Goal: Navigation & Orientation: Find specific page/section

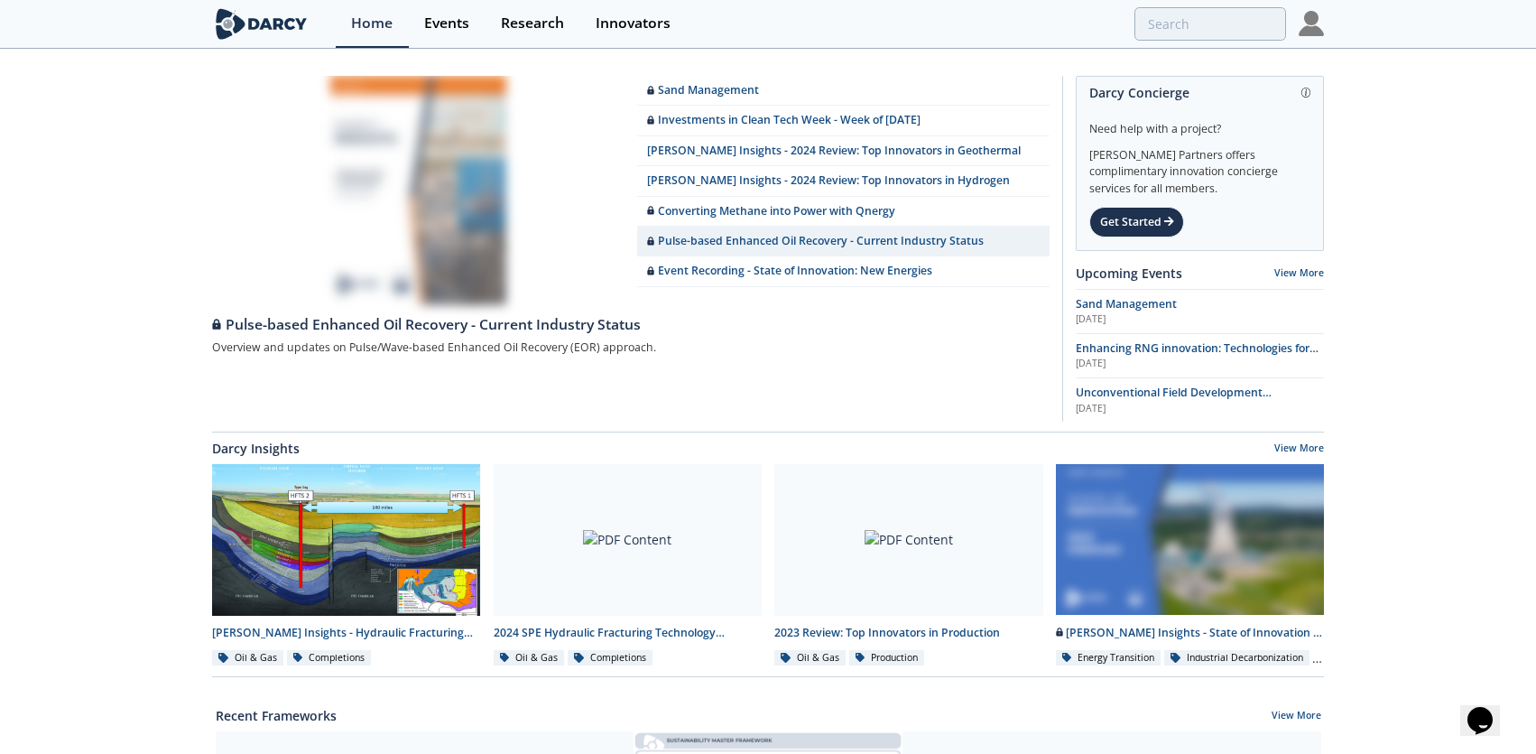
click at [1315, 25] on img at bounding box center [1311, 23] width 25 height 25
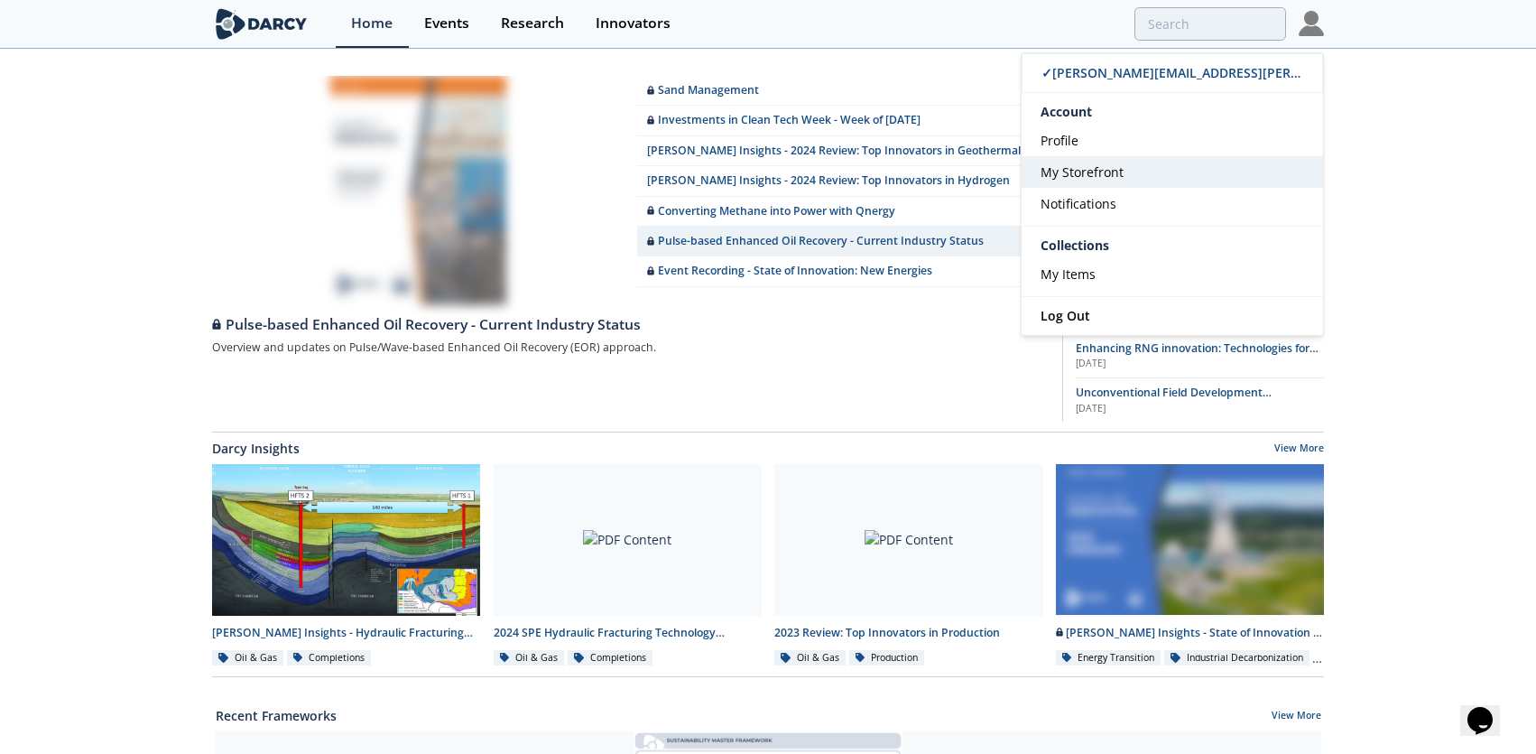
click at [1091, 174] on span "My Storefront" at bounding box center [1082, 171] width 83 height 17
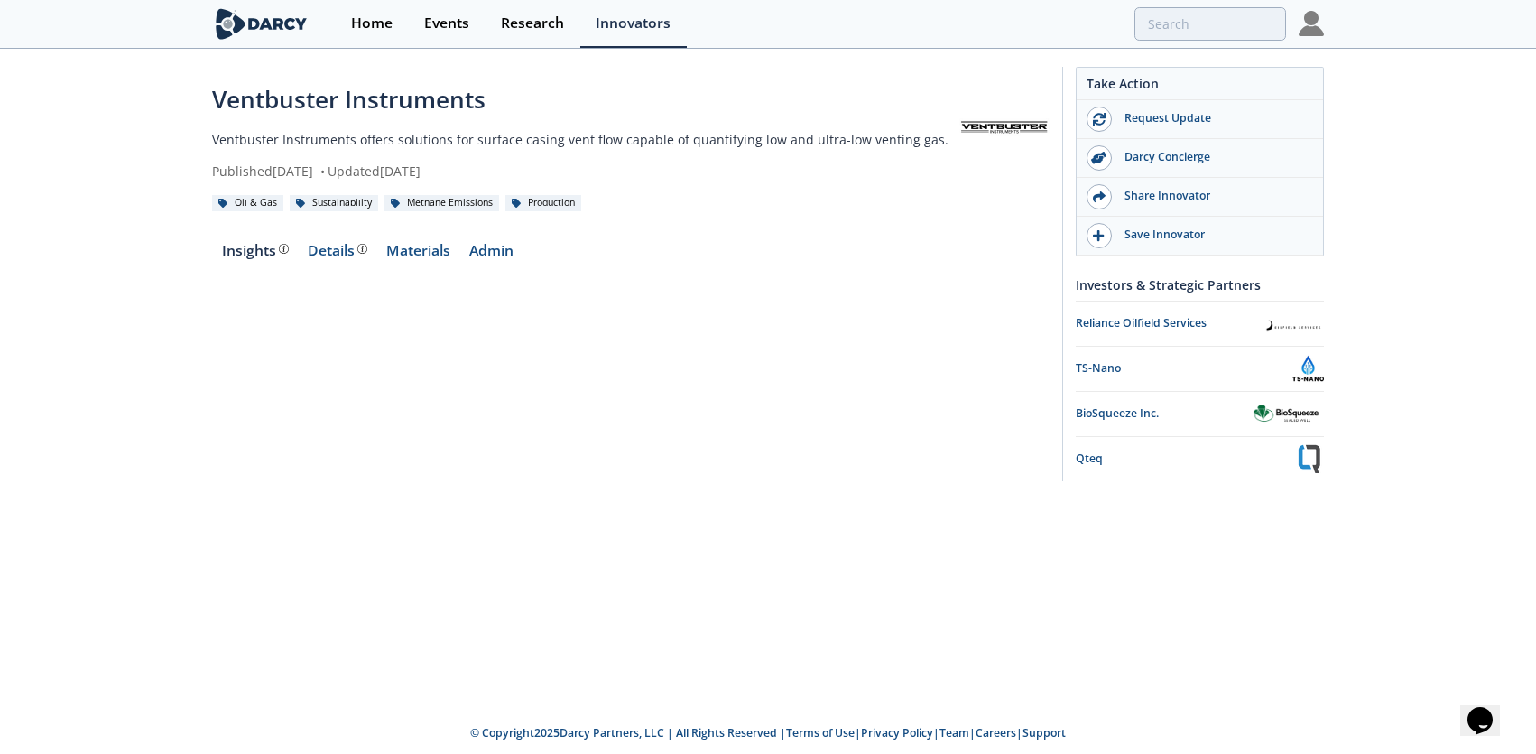
click at [324, 248] on div "Details Product overview, business model, technology and applications as added …" at bounding box center [338, 251] width 60 height 14
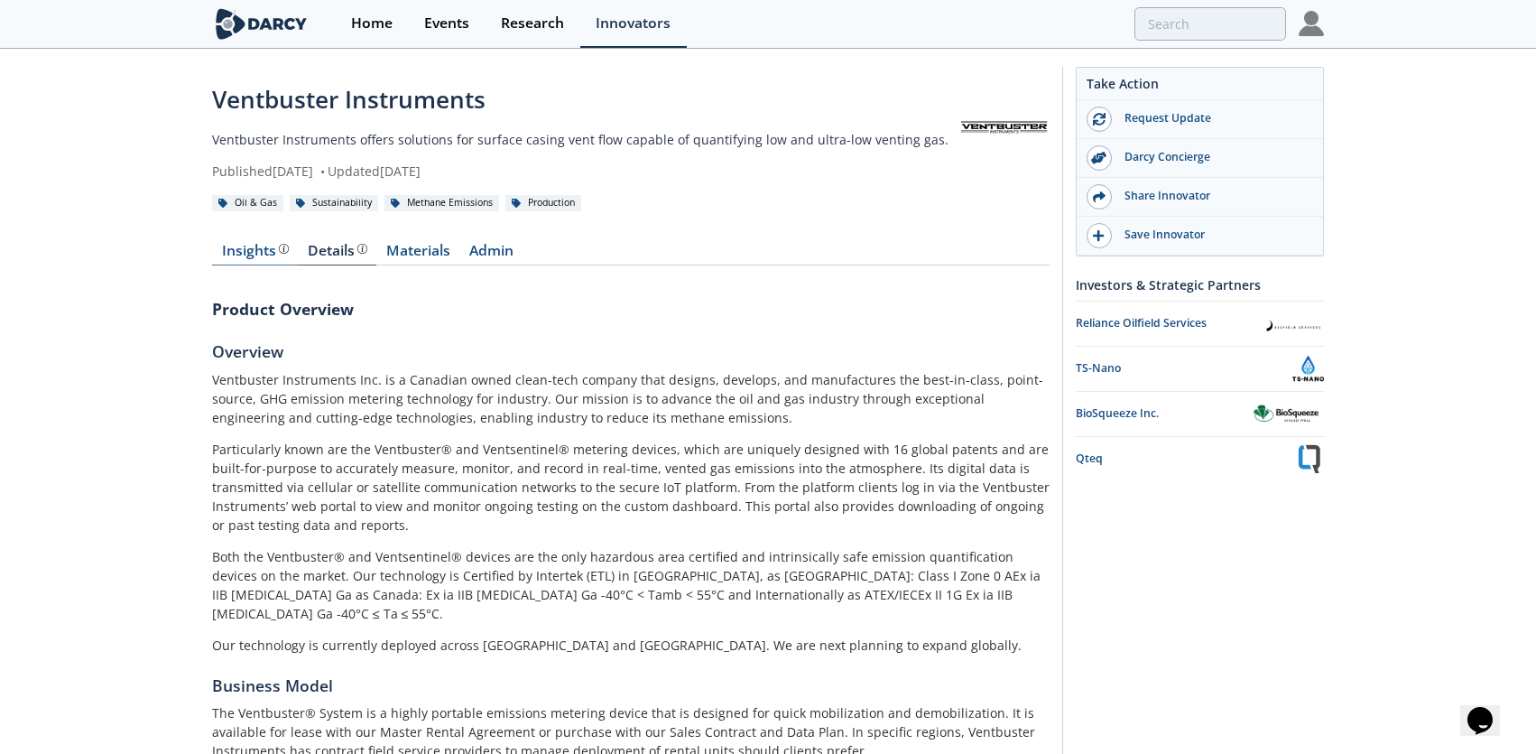
click at [269, 257] on div "Insights" at bounding box center [255, 251] width 67 height 14
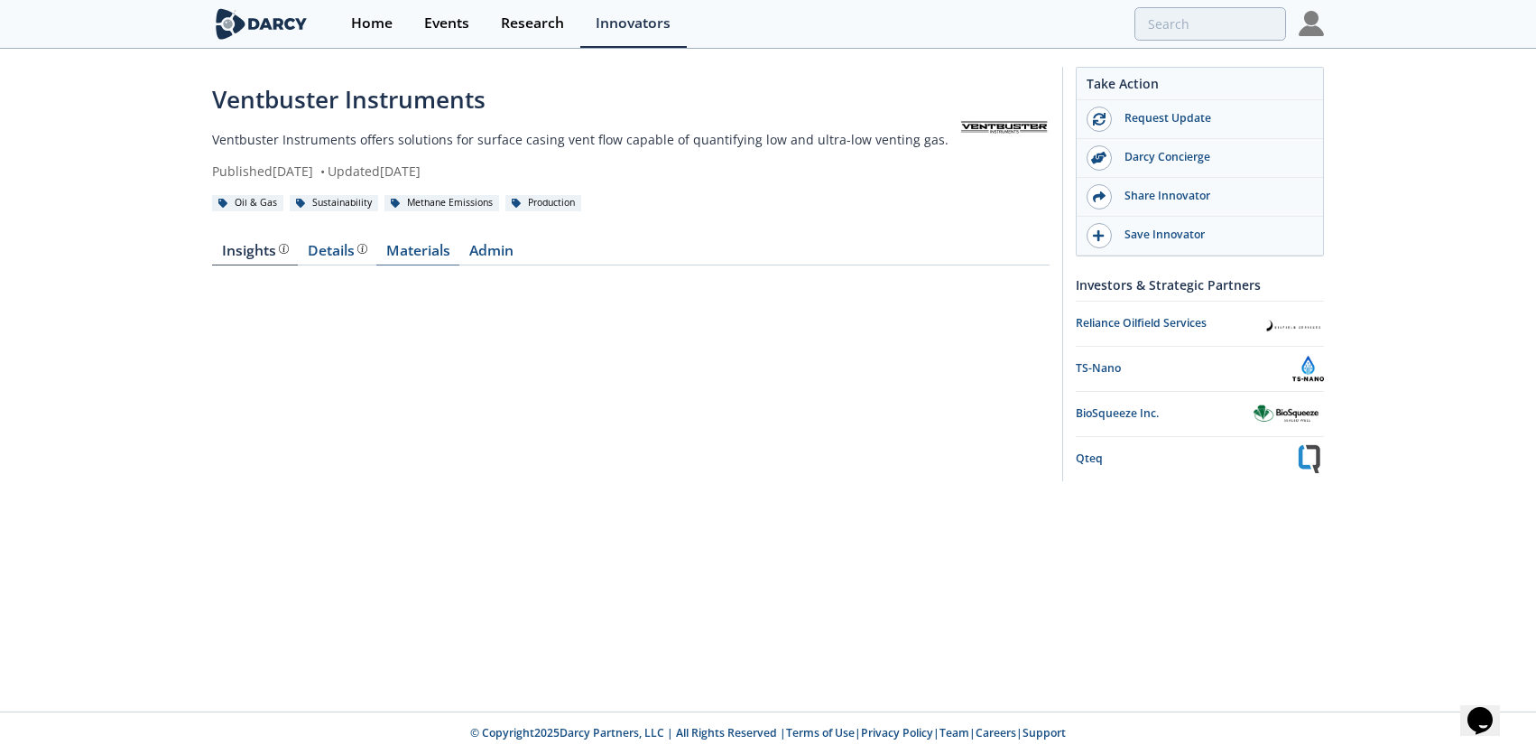
click at [412, 250] on link "Materials" at bounding box center [417, 255] width 83 height 22
click at [440, 313] on span at bounding box center [440, 313] width 9 height 7
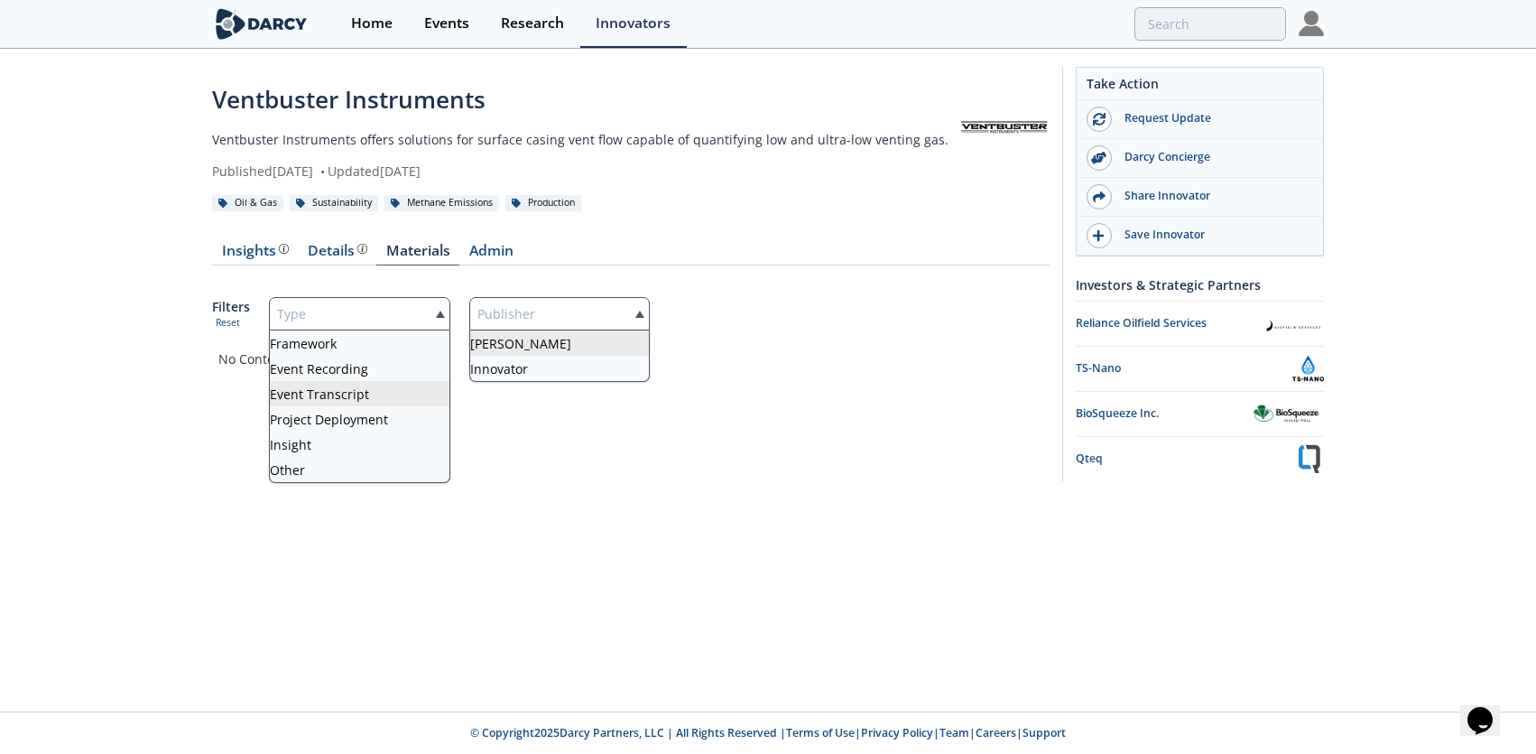
click at [638, 314] on span at bounding box center [639, 313] width 9 height 7
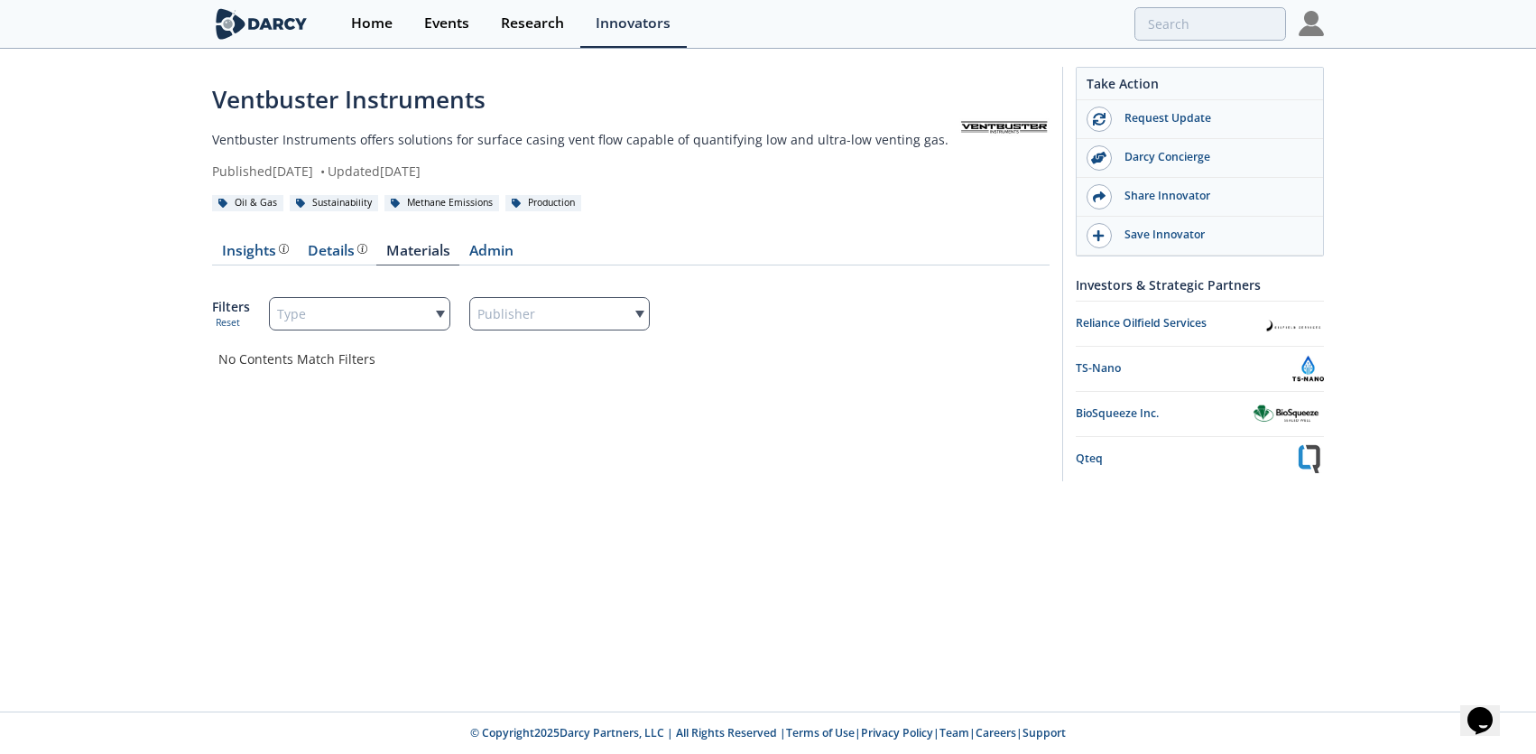
click at [638, 314] on span at bounding box center [639, 313] width 9 height 7
click at [480, 255] on link "Admin" at bounding box center [490, 255] width 63 height 22
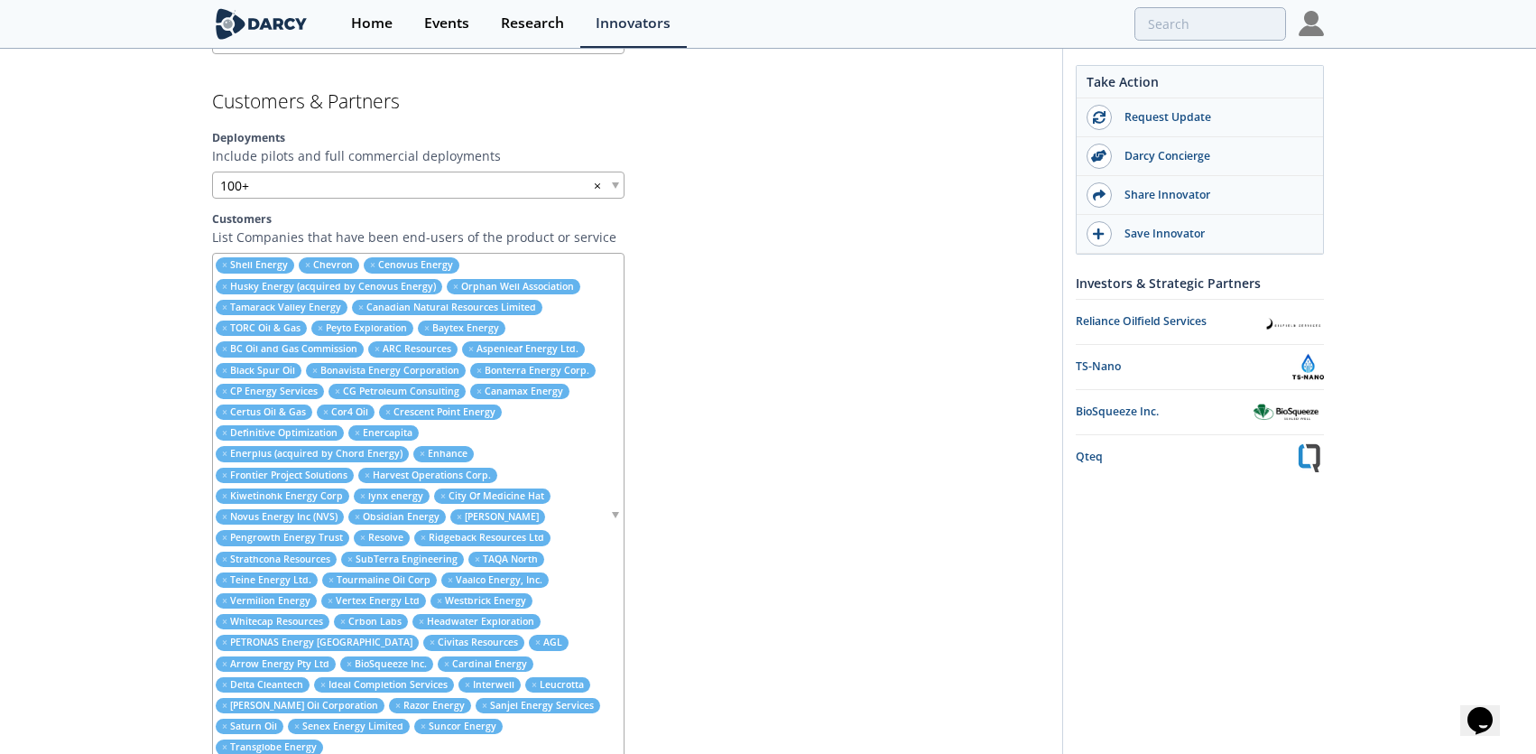
scroll to position [1377, 0]
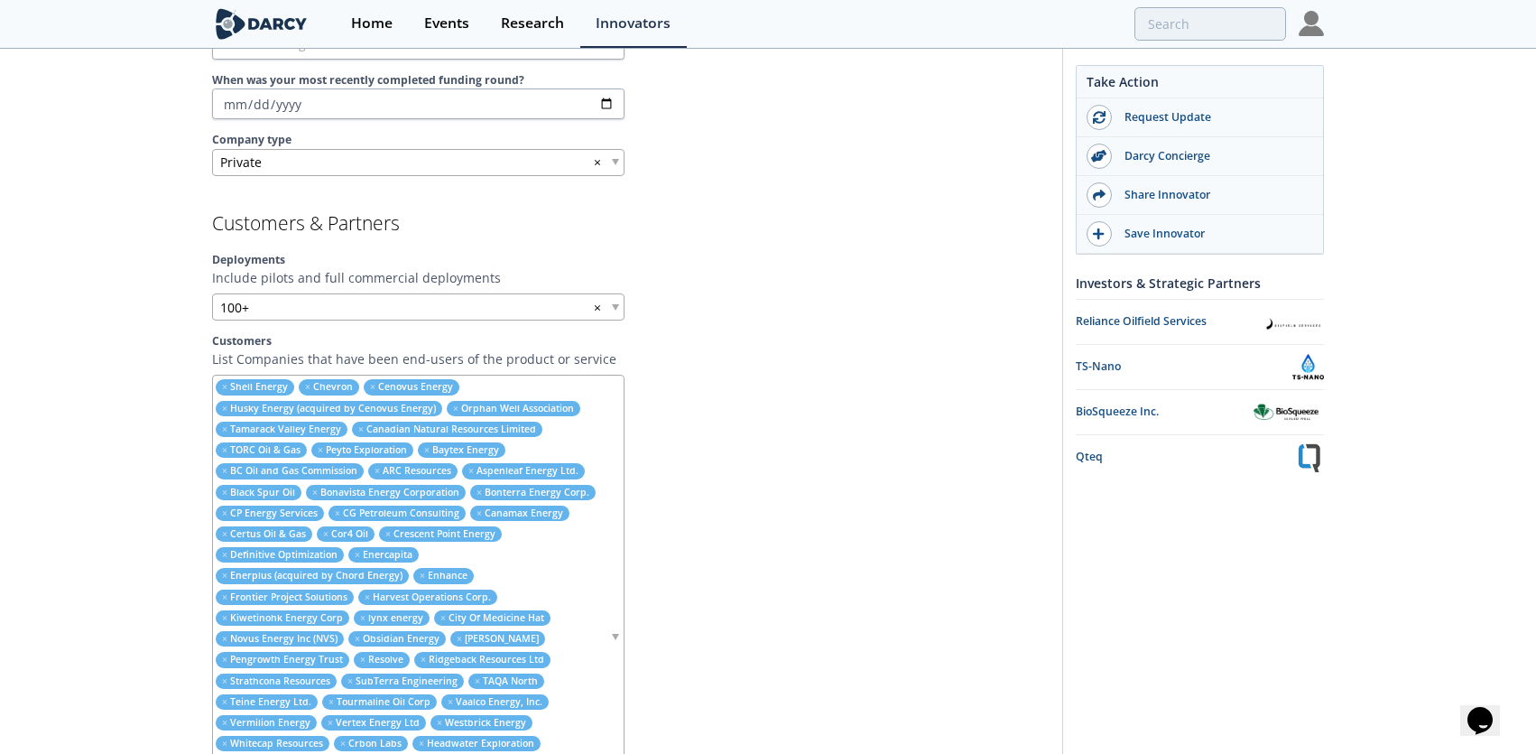
click at [1308, 36] on img at bounding box center [1311, 23] width 25 height 25
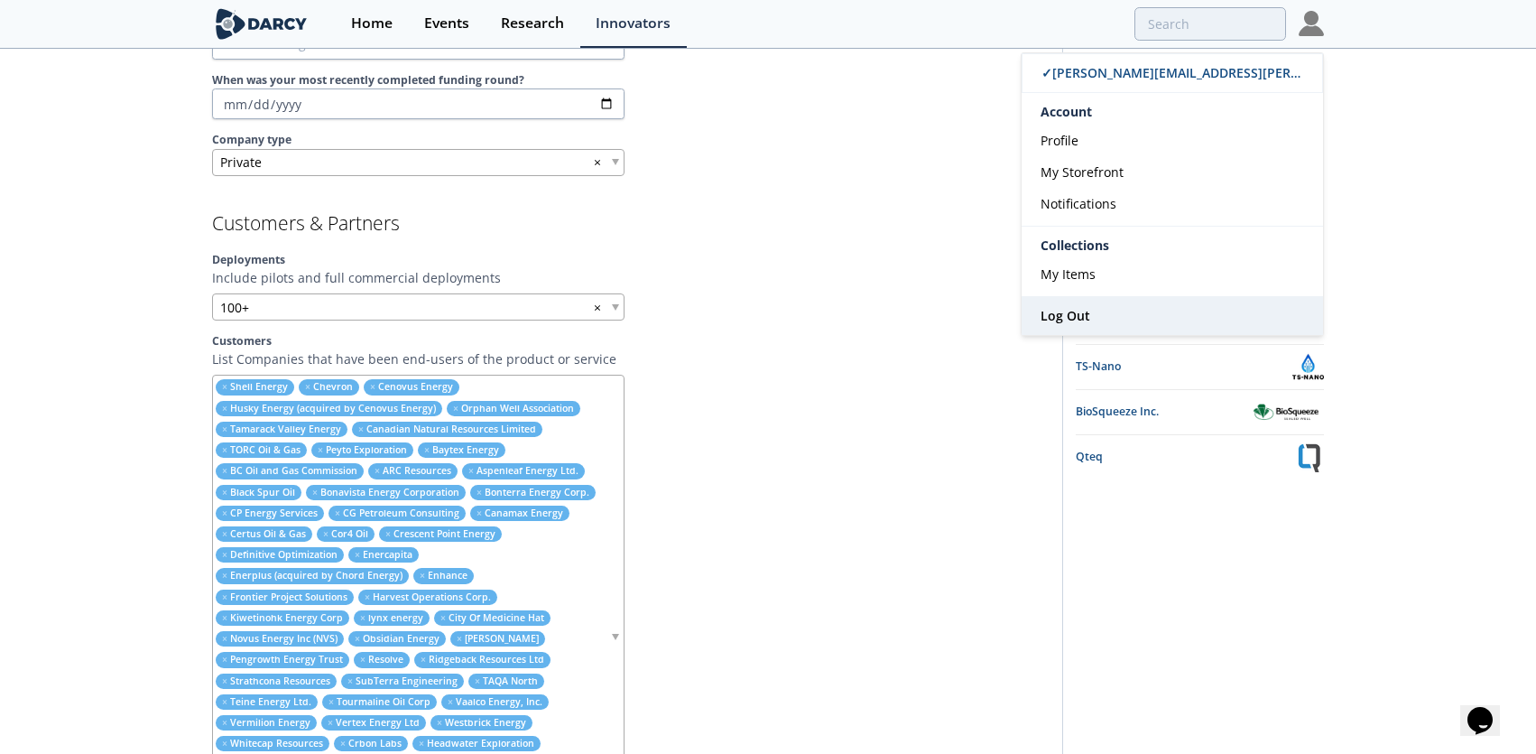
click at [1065, 320] on span "Log Out" at bounding box center [1066, 315] width 50 height 17
